Goal: Task Accomplishment & Management: Manage account settings

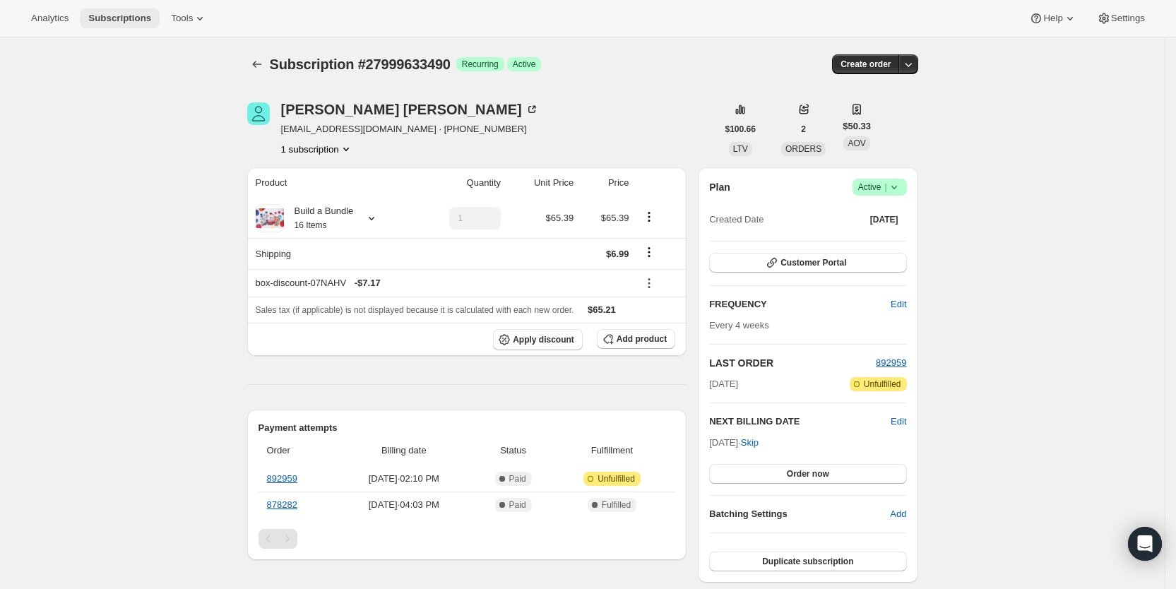
click at [109, 19] on span "Subscriptions" at bounding box center [119, 18] width 63 height 11
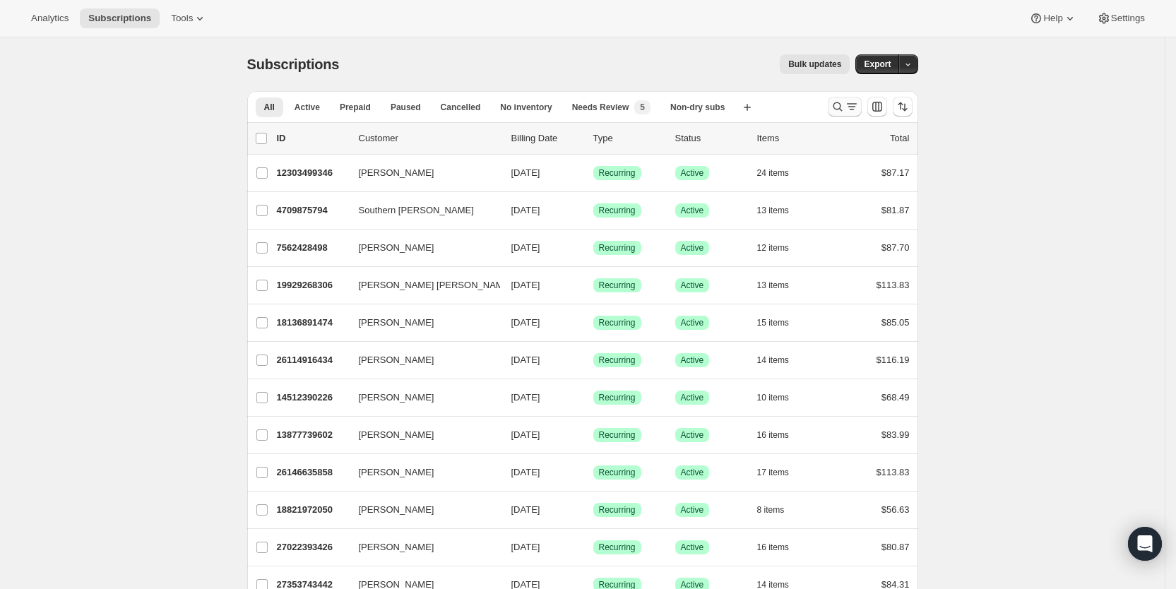
click at [853, 109] on icon "Search and filter results" at bounding box center [852, 107] width 14 height 14
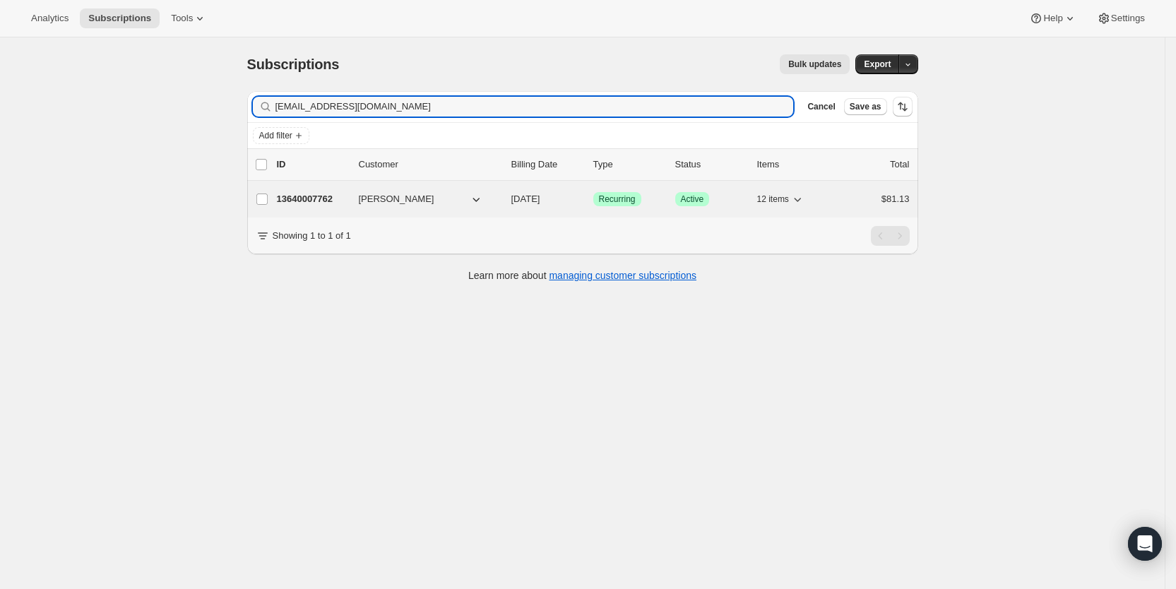
type input "[EMAIL_ADDRESS][DOMAIN_NAME]"
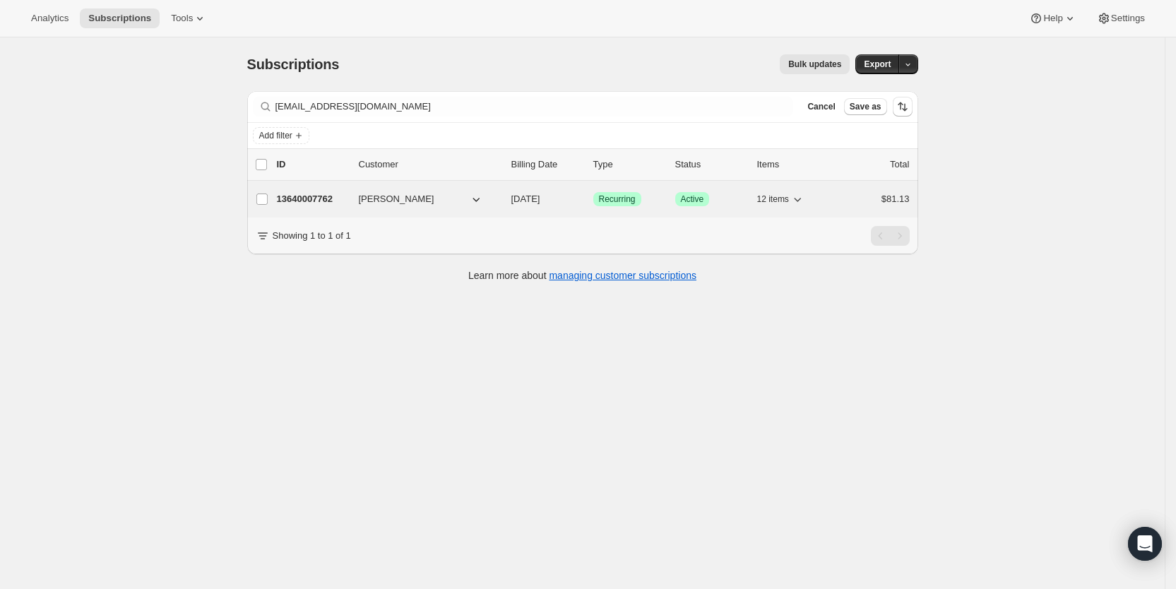
click at [540, 197] on span "[DATE]" at bounding box center [525, 199] width 29 height 11
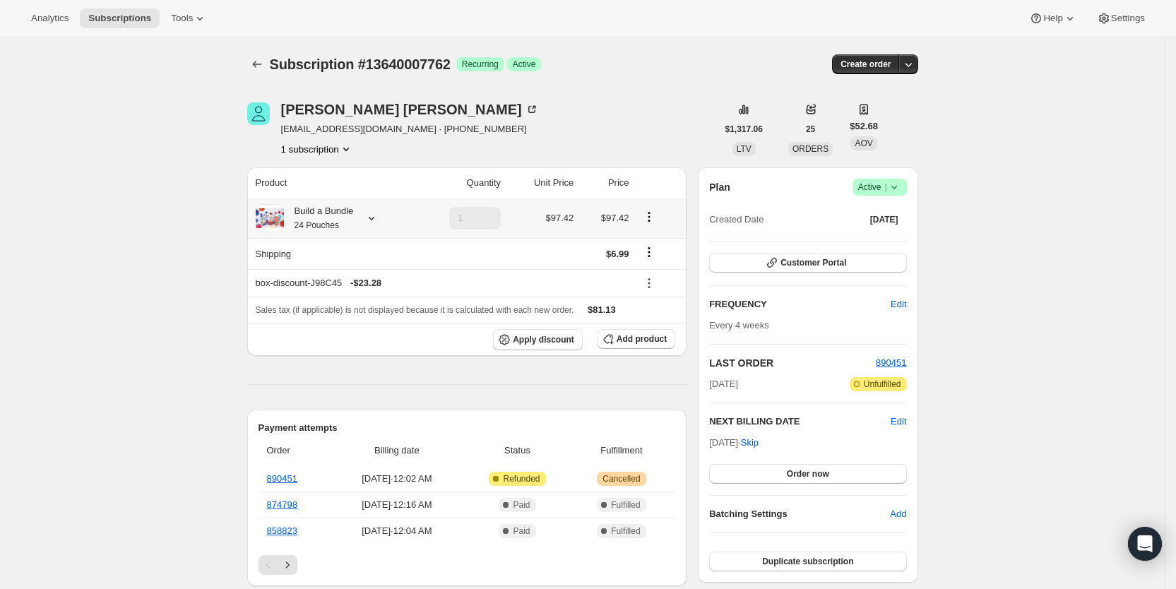
click at [376, 215] on icon at bounding box center [371, 218] width 14 height 14
